Goal: Task Accomplishment & Management: Manage account settings

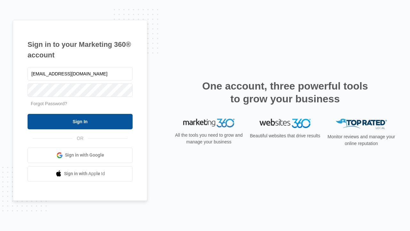
click at [80, 121] on input "Sign In" at bounding box center [80, 121] width 105 height 15
